Goal: Task Accomplishment & Management: Manage account settings

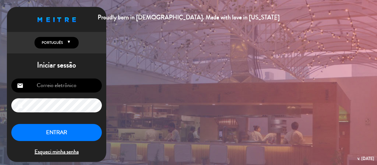
type input "[EMAIL_ADDRESS][DOMAIN_NAME]"
click at [72, 133] on button "ENTRAR" at bounding box center [56, 132] width 91 height 17
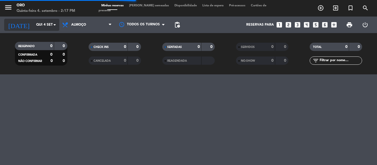
click at [55, 24] on icon "arrow_drop_down" at bounding box center [54, 25] width 7 height 7
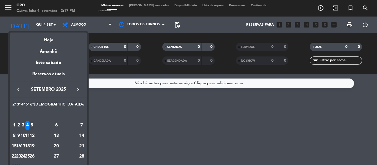
click at [34, 126] on div "5" at bounding box center [32, 125] width 4 height 9
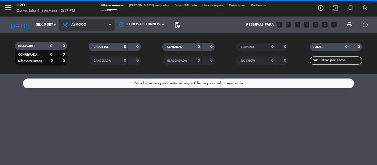
click at [102, 24] on span "Almoço" at bounding box center [86, 25] width 55 height 12
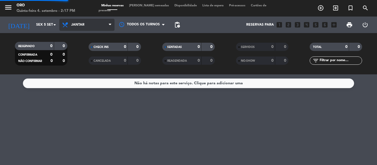
click at [77, 64] on div "menu Oro Quinta-feira 4. setembro - 2:17 PM Minhas reservas Mesas semeadas Disp…" at bounding box center [188, 37] width 377 height 75
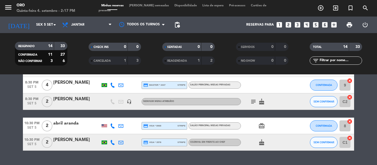
scroll to position [221, 0]
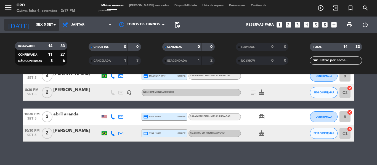
click at [57, 23] on icon "arrow_drop_down" at bounding box center [54, 25] width 7 height 7
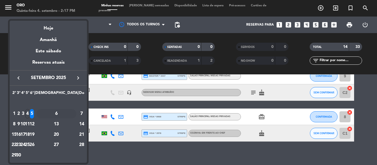
click at [67, 114] on div "6" at bounding box center [56, 113] width 40 height 9
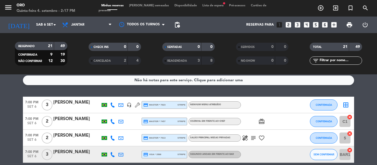
scroll to position [0, 0]
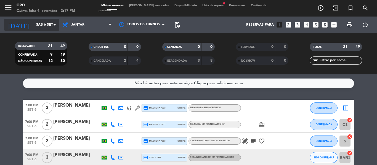
click at [55, 25] on icon "arrow_drop_down" at bounding box center [54, 25] width 7 height 7
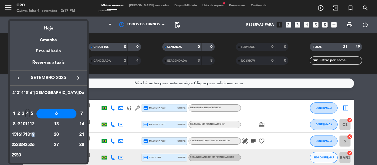
click at [34, 134] on div "19" at bounding box center [32, 134] width 4 height 9
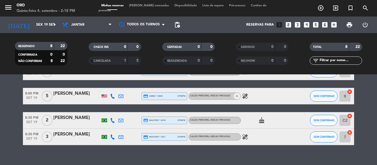
scroll to position [110, 0]
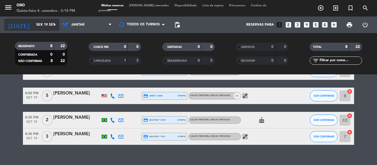
click at [53, 26] on icon "arrow_drop_down" at bounding box center [54, 25] width 7 height 7
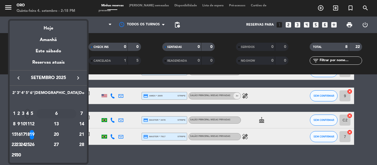
click at [70, 112] on div "6" at bounding box center [56, 113] width 40 height 9
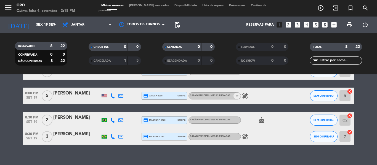
type input "Sáb 6 set"
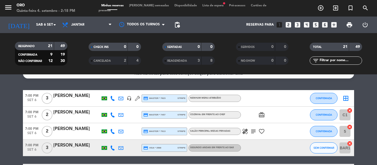
scroll to position [0, 0]
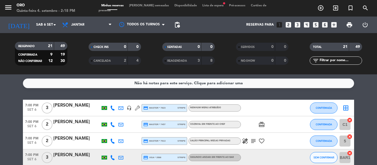
click at [74, 107] on div "Fabio Carvalho" at bounding box center [76, 105] width 47 height 7
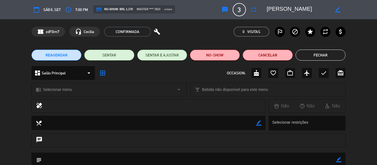
click at [75, 56] on button "REAGENDAR" at bounding box center [56, 55] width 50 height 11
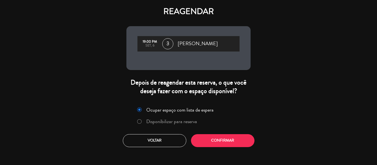
click at [159, 124] on label "Disponíbilizar para reserva" at bounding box center [171, 121] width 51 height 5
click at [218, 141] on button "Confirmar" at bounding box center [223, 140] width 64 height 13
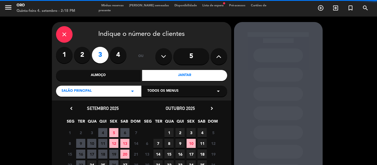
click at [203, 79] on div "Jantar" at bounding box center [184, 75] width 85 height 11
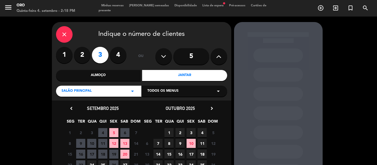
click at [112, 151] on span "19" at bounding box center [113, 154] width 9 height 9
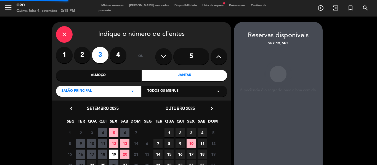
scroll to position [22, 0]
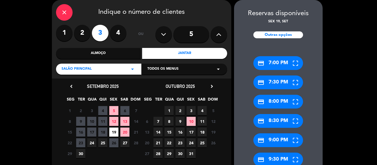
click at [276, 102] on div "credit_card 8:00 PM" at bounding box center [278, 102] width 50 height 14
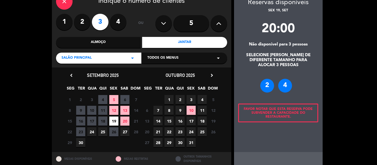
scroll to position [49, 0]
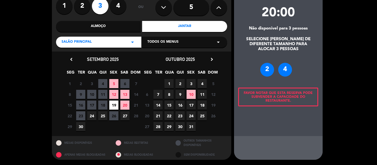
click at [289, 74] on div "4" at bounding box center [285, 70] width 14 height 14
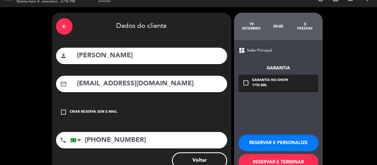
scroll to position [0, 0]
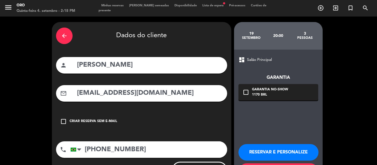
click at [293, 153] on button "RESERVAR E PERSONALIZE" at bounding box center [279, 152] width 80 height 17
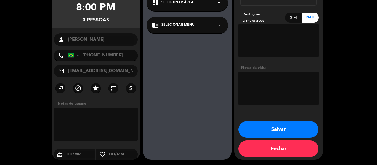
scroll to position [56, 0]
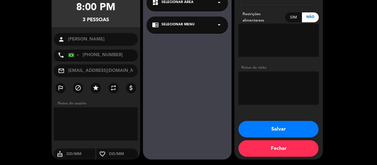
click at [296, 128] on button "Salvar" at bounding box center [279, 129] width 80 height 17
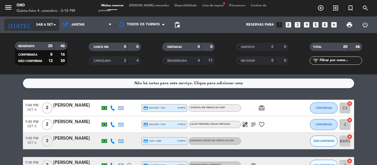
click at [58, 25] on icon "arrow_drop_down" at bounding box center [54, 25] width 7 height 7
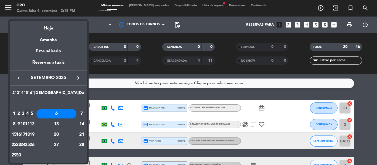
click at [34, 132] on div "19" at bounding box center [32, 134] width 4 height 9
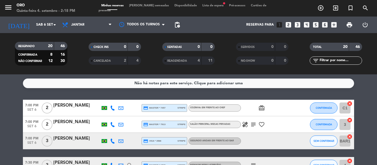
type input "Sex 19 set"
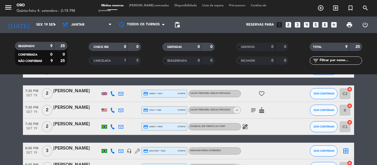
scroll to position [83, 0]
